Goal: Use online tool/utility: Utilize a website feature to perform a specific function

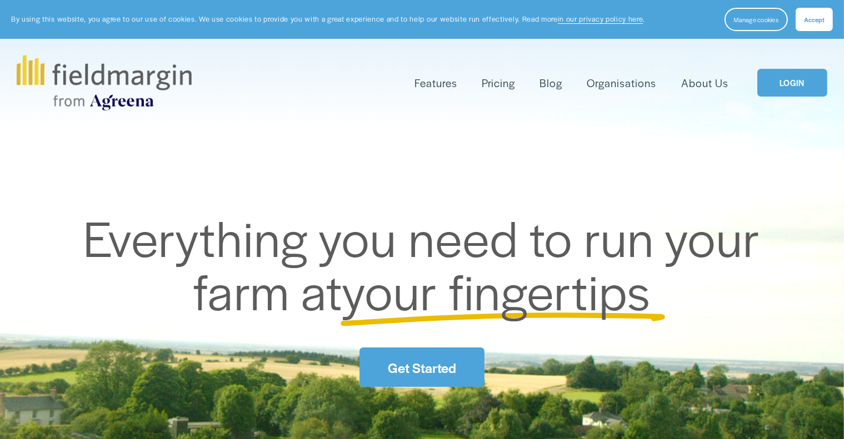
click at [788, 86] on link "LOGIN" at bounding box center [792, 83] width 70 height 28
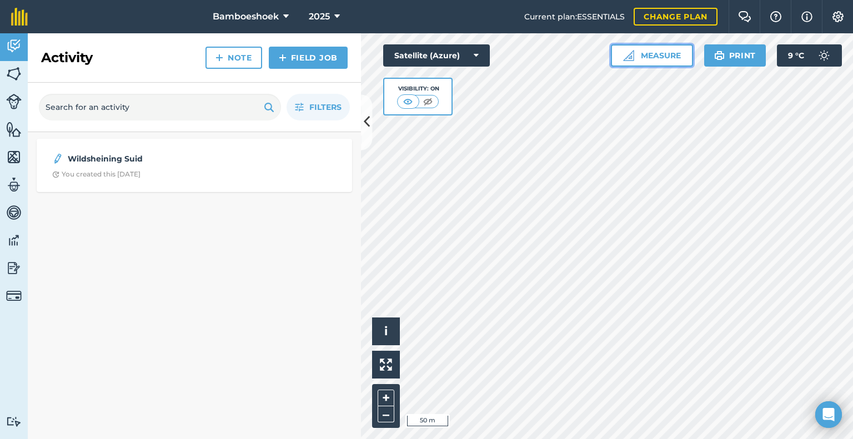
click at [656, 59] on button "Measure" at bounding box center [652, 55] width 82 height 22
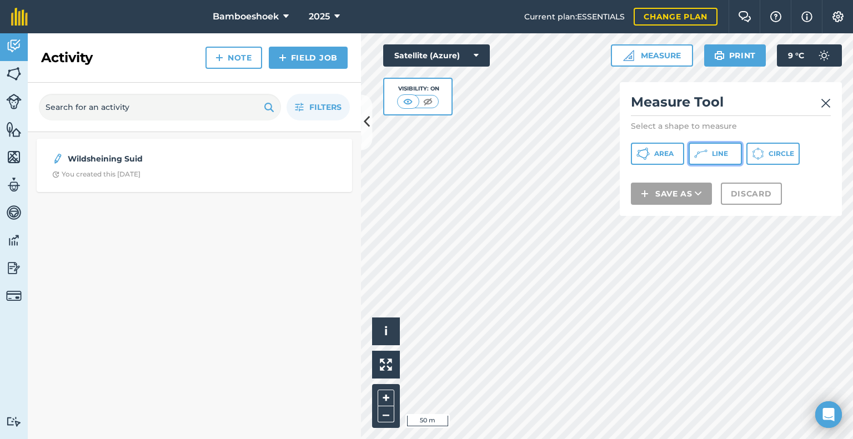
click at [711, 156] on button "Line" at bounding box center [715, 154] width 53 height 22
click at [665, 156] on span "Area" at bounding box center [664, 153] width 19 height 9
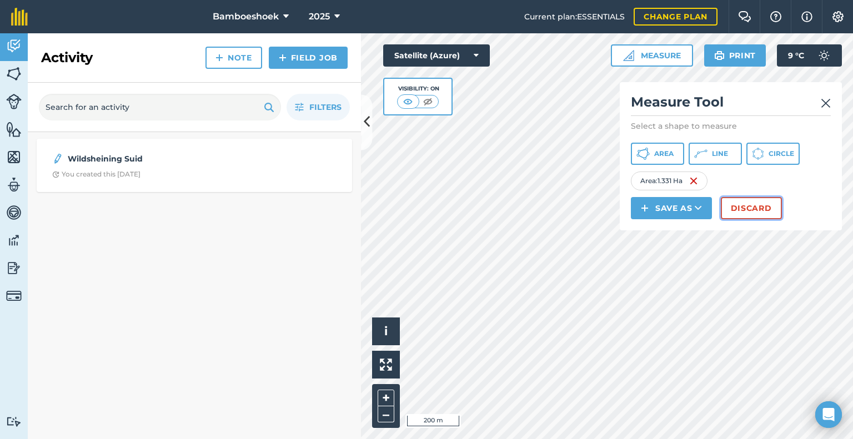
click at [761, 206] on button "Discard" at bounding box center [751, 208] width 61 height 22
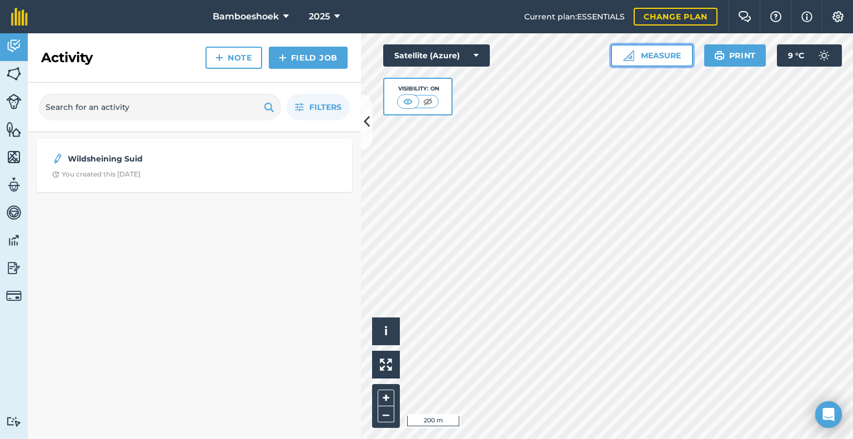
click at [682, 53] on button "Measure" at bounding box center [652, 55] width 82 height 22
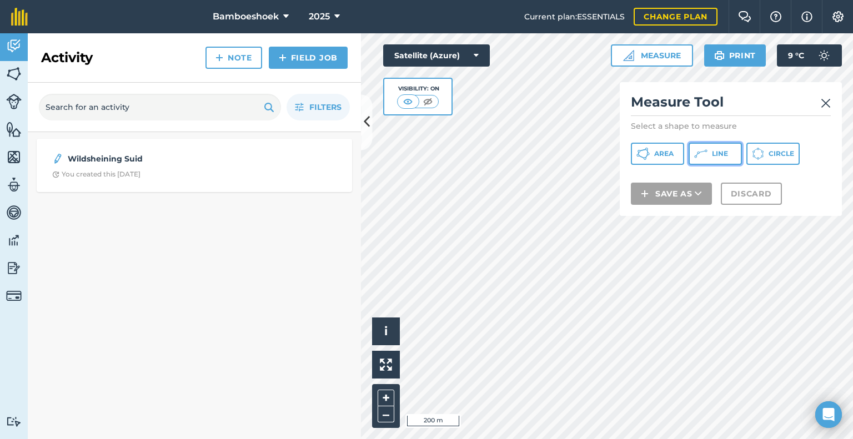
click at [716, 154] on span "Line" at bounding box center [720, 153] width 16 height 9
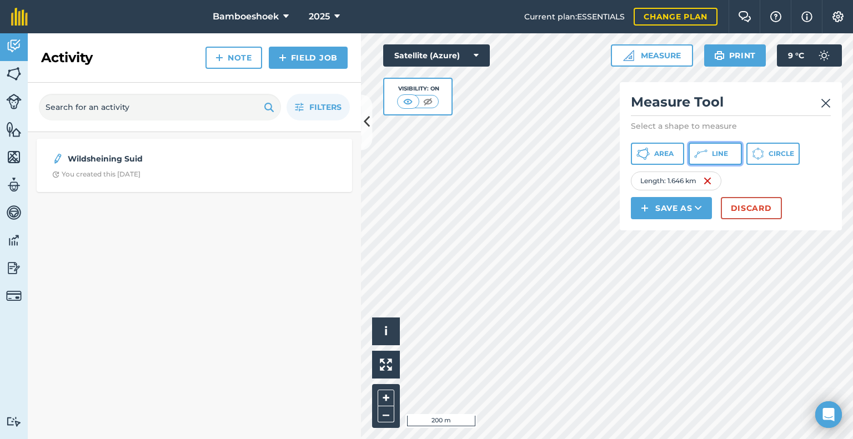
click at [717, 153] on span "Line" at bounding box center [720, 153] width 16 height 9
click at [678, 154] on button "Area" at bounding box center [657, 154] width 53 height 22
click at [734, 204] on button "Discard" at bounding box center [751, 208] width 61 height 22
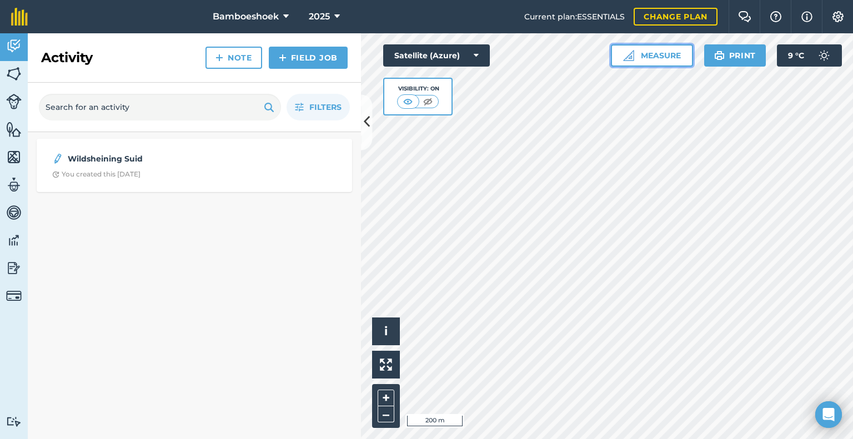
click at [662, 49] on button "Measure" at bounding box center [652, 55] width 82 height 22
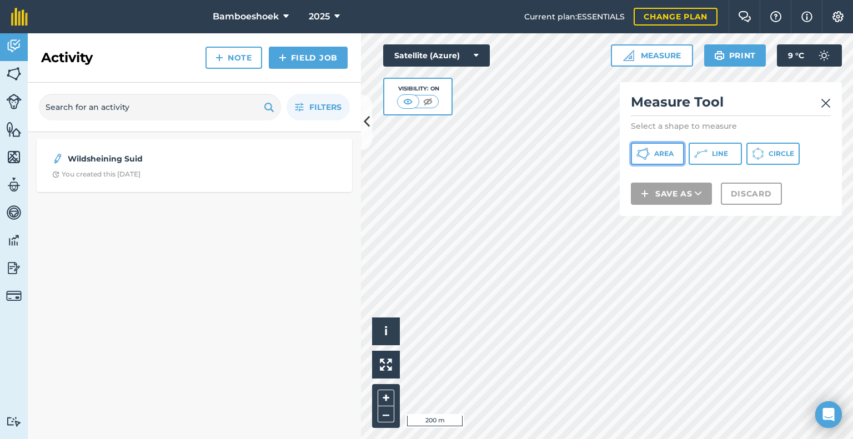
click at [667, 156] on span "Area" at bounding box center [664, 153] width 19 height 9
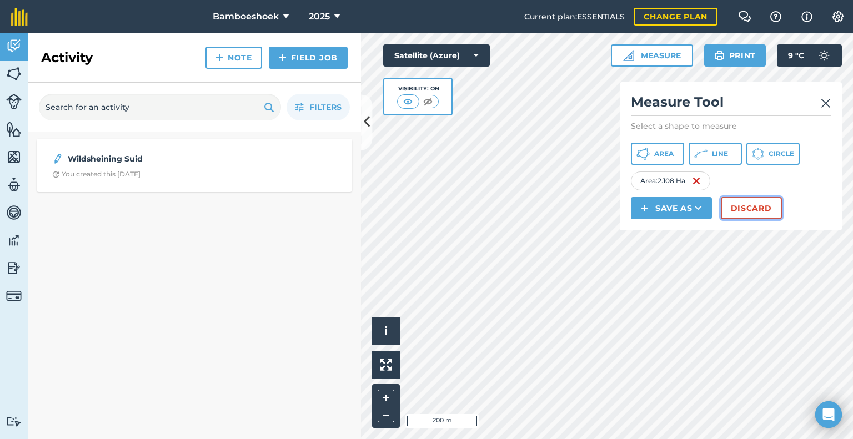
click at [747, 202] on button "Discard" at bounding box center [751, 208] width 61 height 22
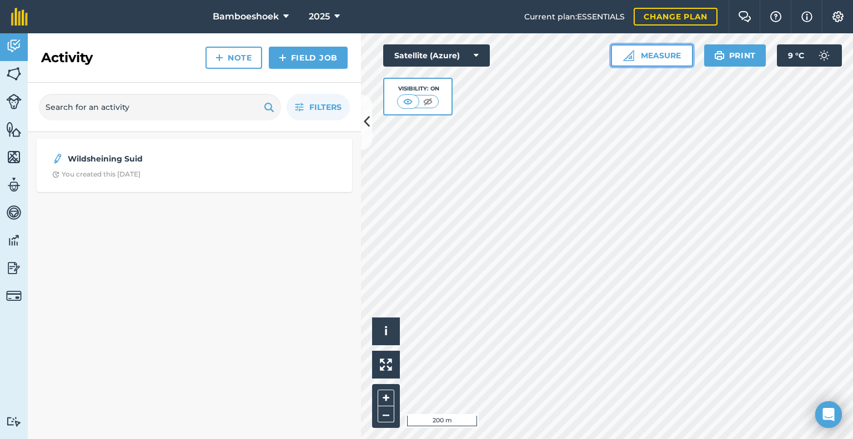
click at [669, 55] on button "Measure" at bounding box center [652, 55] width 82 height 22
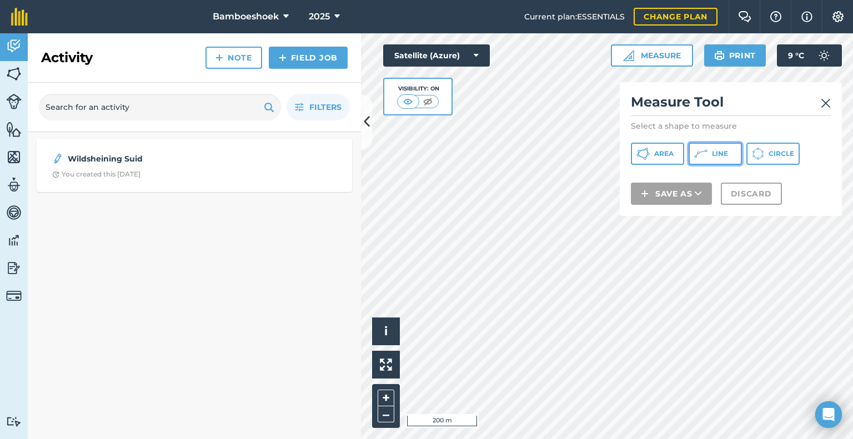
click at [706, 153] on icon at bounding box center [701, 153] width 13 height 13
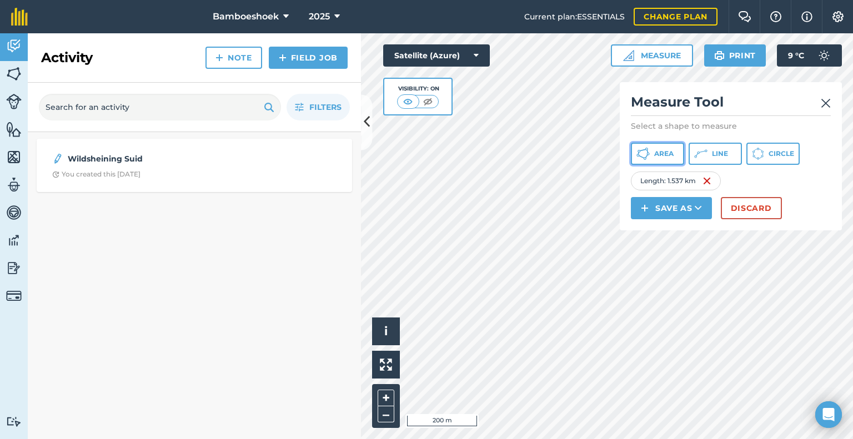
click at [665, 156] on span "Area" at bounding box center [664, 153] width 19 height 9
click at [742, 208] on button "Discard" at bounding box center [751, 208] width 61 height 22
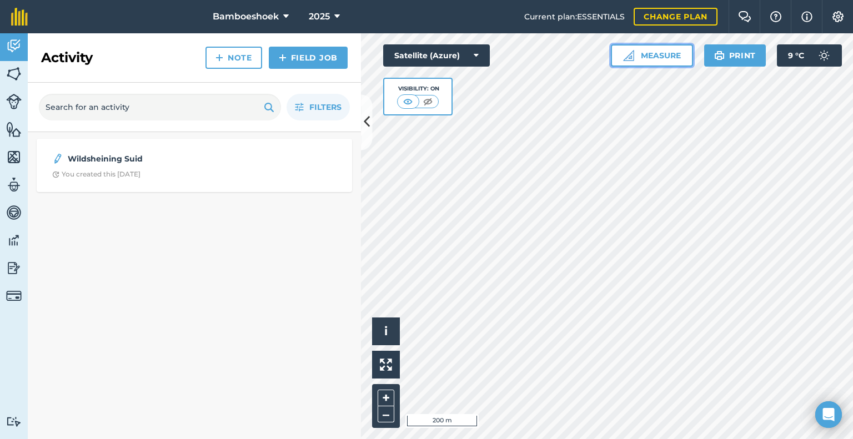
click at [662, 59] on button "Measure" at bounding box center [652, 55] width 82 height 22
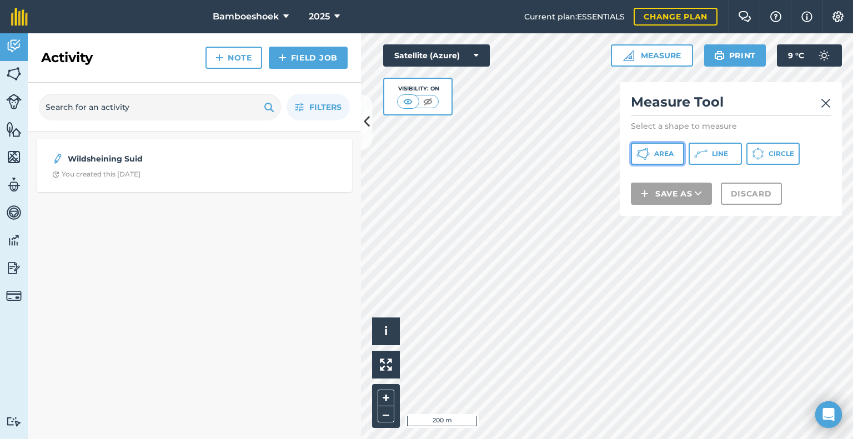
click at [670, 151] on span "Area" at bounding box center [664, 153] width 19 height 9
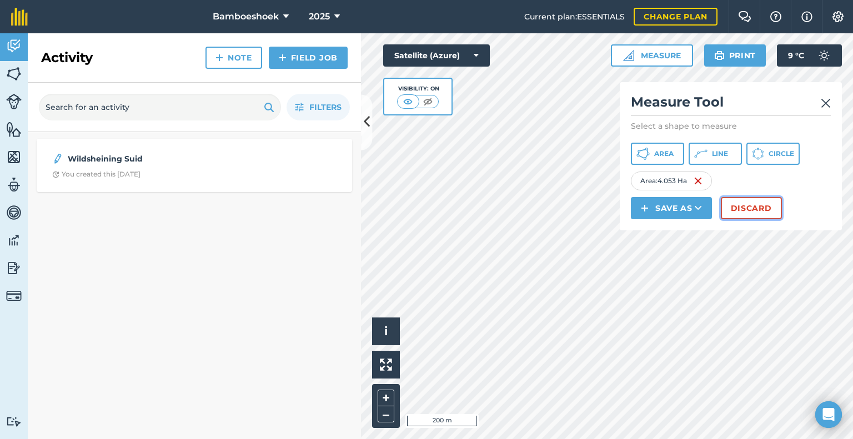
click at [747, 213] on button "Discard" at bounding box center [751, 208] width 61 height 22
